Goal: Obtain resource: Obtain resource

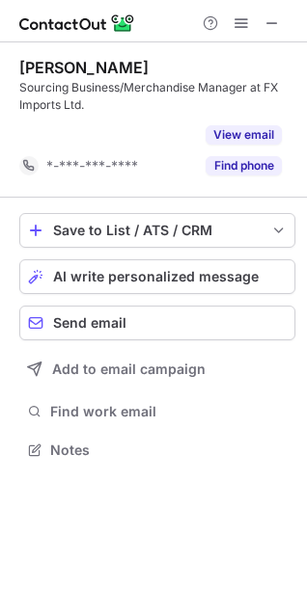
scroll to position [406, 307]
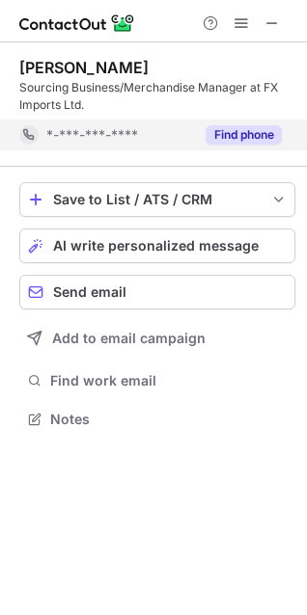
click at [209, 126] on button "Find phone" at bounding box center [243, 134] width 76 height 19
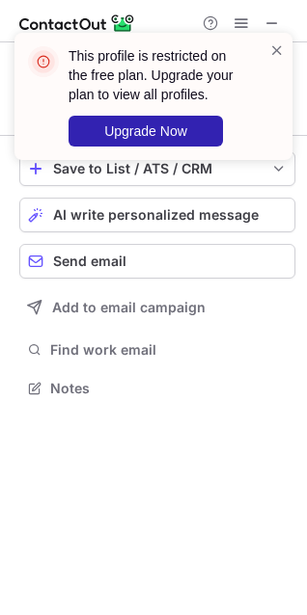
scroll to position [375, 307]
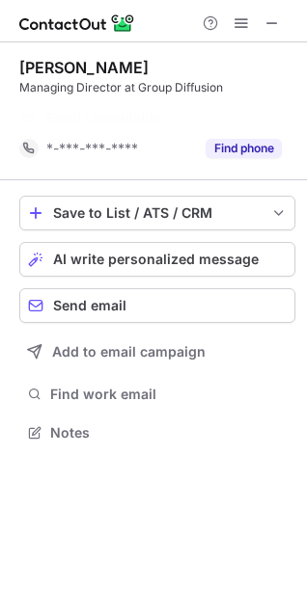
scroll to position [389, 307]
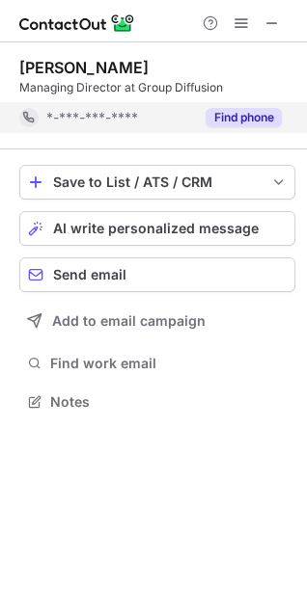
click at [246, 117] on button "Find phone" at bounding box center [243, 117] width 76 height 19
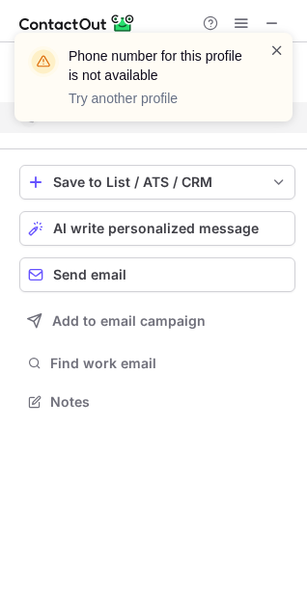
click at [276, 44] on span at bounding box center [276, 50] width 15 height 19
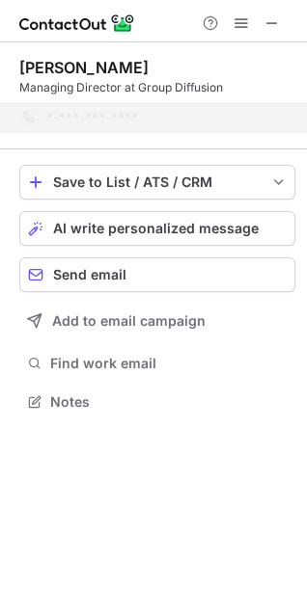
click at [278, 26] on div "Phone number for this profile is not available Try another profile" at bounding box center [153, 85] width 309 height 143
click at [274, 22] on div "Phone number for this profile is not available Try another profile" at bounding box center [153, 85] width 309 height 143
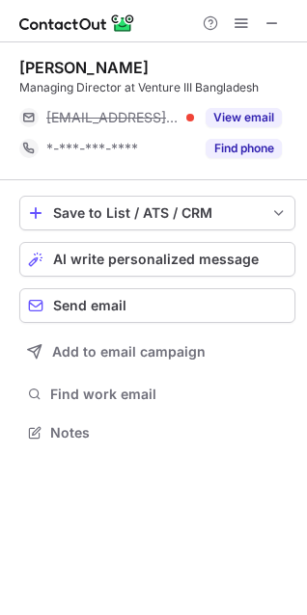
scroll to position [420, 307]
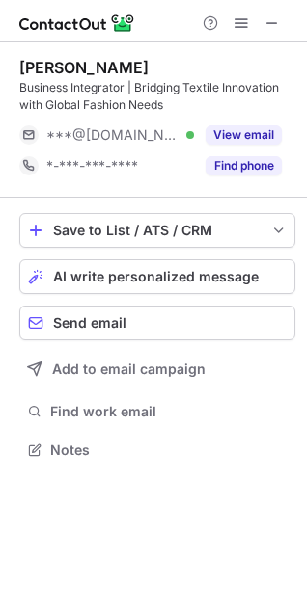
scroll to position [437, 307]
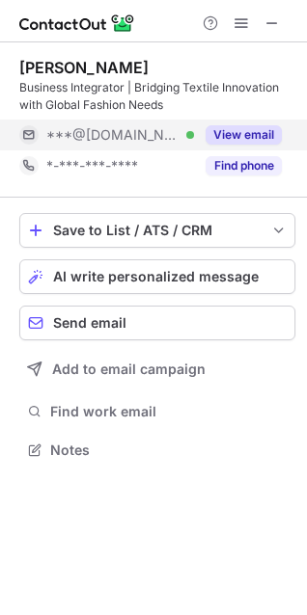
click at [244, 133] on button "View email" at bounding box center [243, 134] width 76 height 19
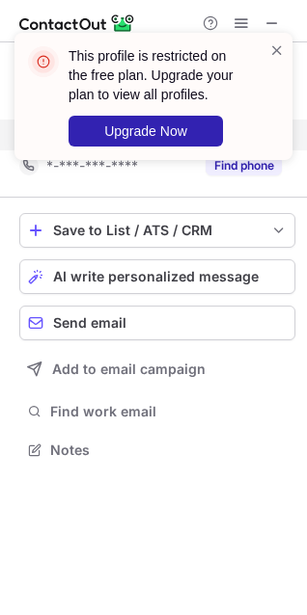
click at [229, 165] on div "This profile is restricted on the free plan. Upgrade your plan to view all prof…" at bounding box center [153, 104] width 309 height 181
click at [276, 45] on span at bounding box center [276, 50] width 15 height 19
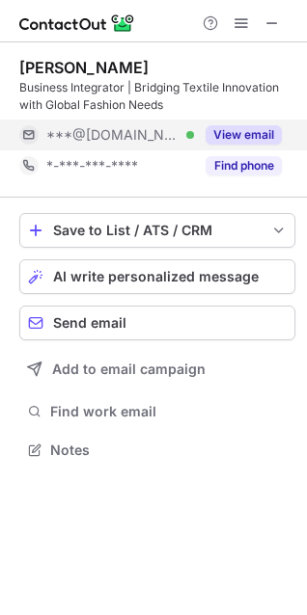
click at [237, 159] on div "This profile is restricted on the free plan. Upgrade your plan to view all prof…" at bounding box center [153, 307] width 307 height 615
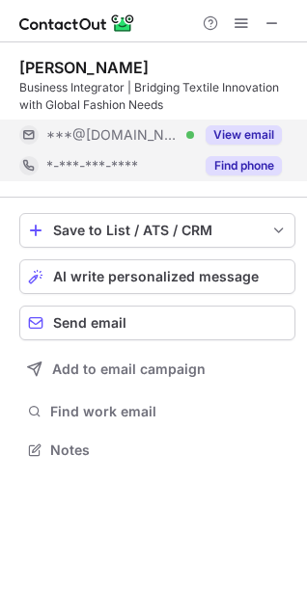
click at [233, 164] on button "Find phone" at bounding box center [243, 165] width 76 height 19
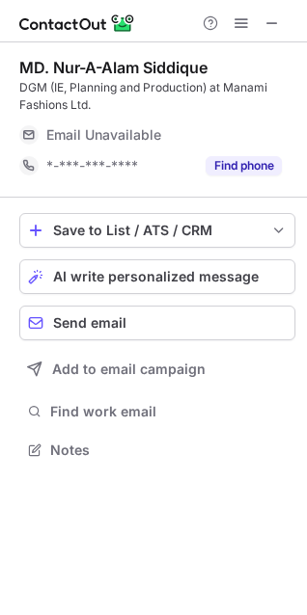
scroll to position [437, 307]
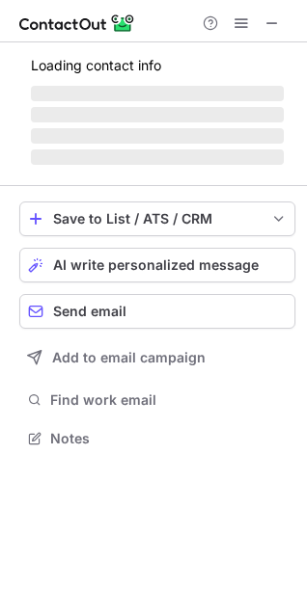
scroll to position [420, 307]
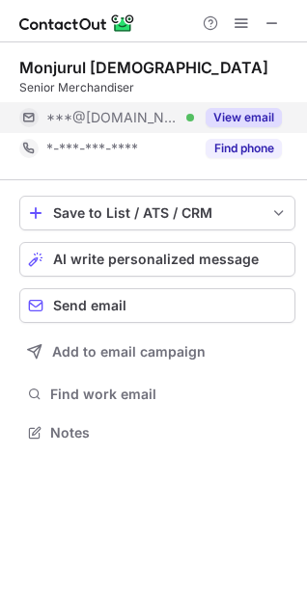
click at [244, 110] on button "View email" at bounding box center [243, 117] width 76 height 19
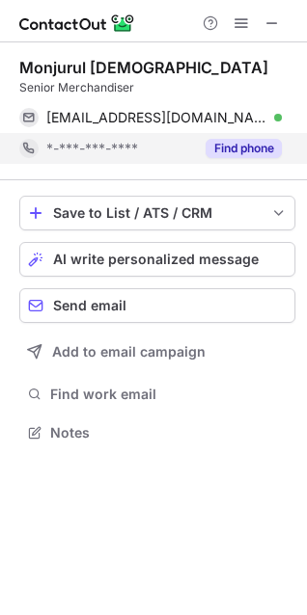
click at [231, 147] on button "Find phone" at bounding box center [243, 148] width 76 height 19
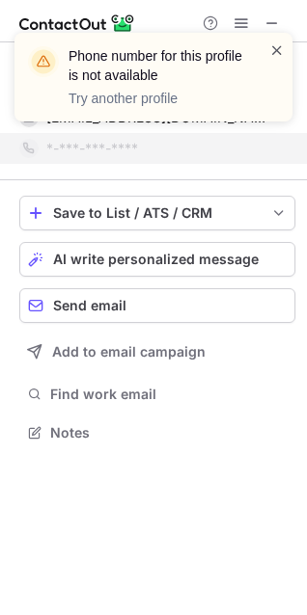
click at [278, 51] on span at bounding box center [276, 50] width 15 height 19
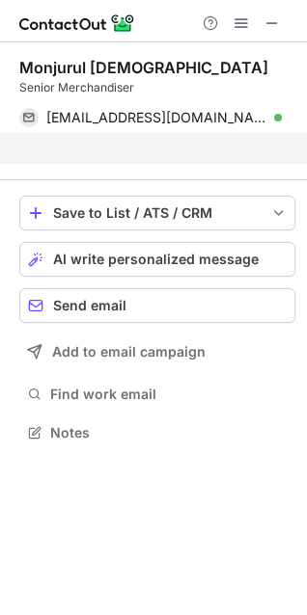
scroll to position [389, 307]
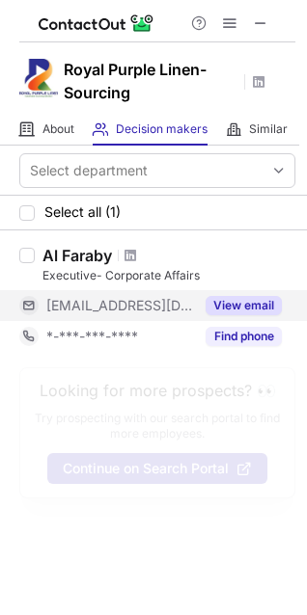
click at [232, 307] on button "View email" at bounding box center [243, 305] width 76 height 19
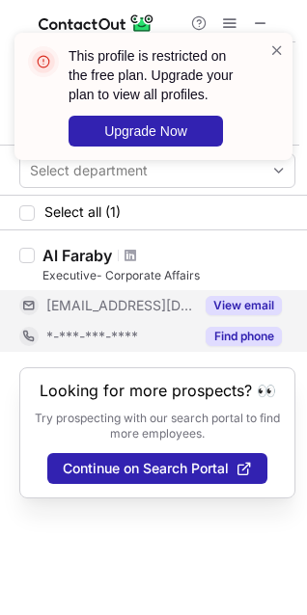
click at [246, 350] on div "Find phone" at bounding box center [238, 336] width 88 height 31
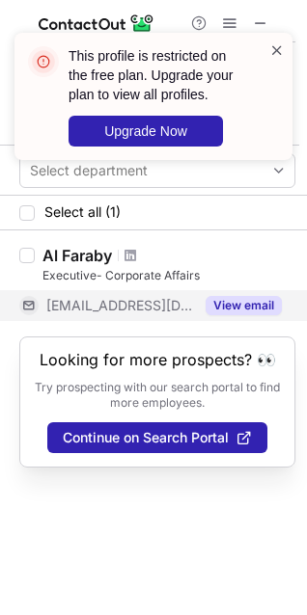
click at [283, 53] on span at bounding box center [276, 50] width 15 height 19
